Goal: Information Seeking & Learning: Learn about a topic

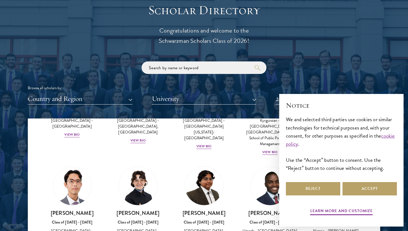
scroll to position [91, 0]
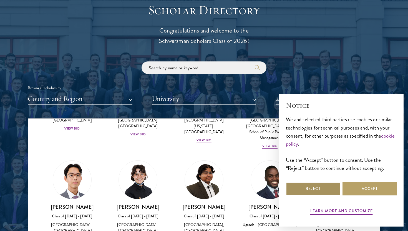
click at [324, 189] on button "Reject" at bounding box center [313, 188] width 54 height 13
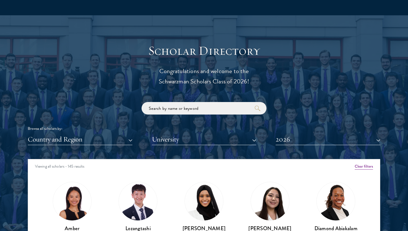
scroll to position [612, 0]
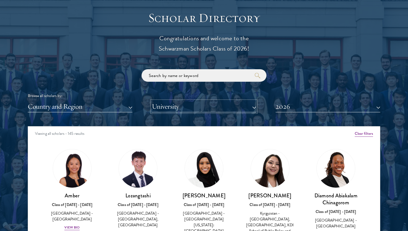
click at [195, 107] on button "University" at bounding box center [204, 106] width 105 height 11
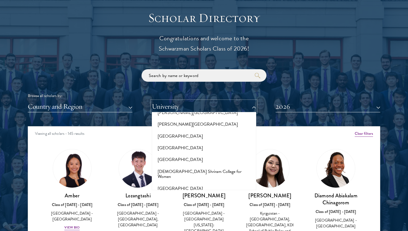
scroll to position [1821, 0]
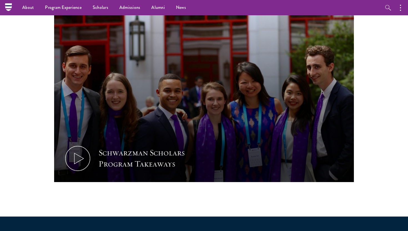
scroll to position [224, 0]
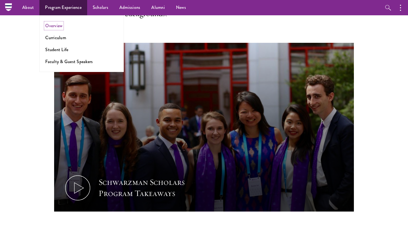
click at [61, 27] on link "Overview" at bounding box center [53, 26] width 17 height 6
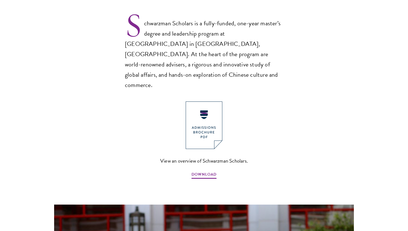
scroll to position [477, 0]
